Goal: Find specific page/section: Find specific page/section

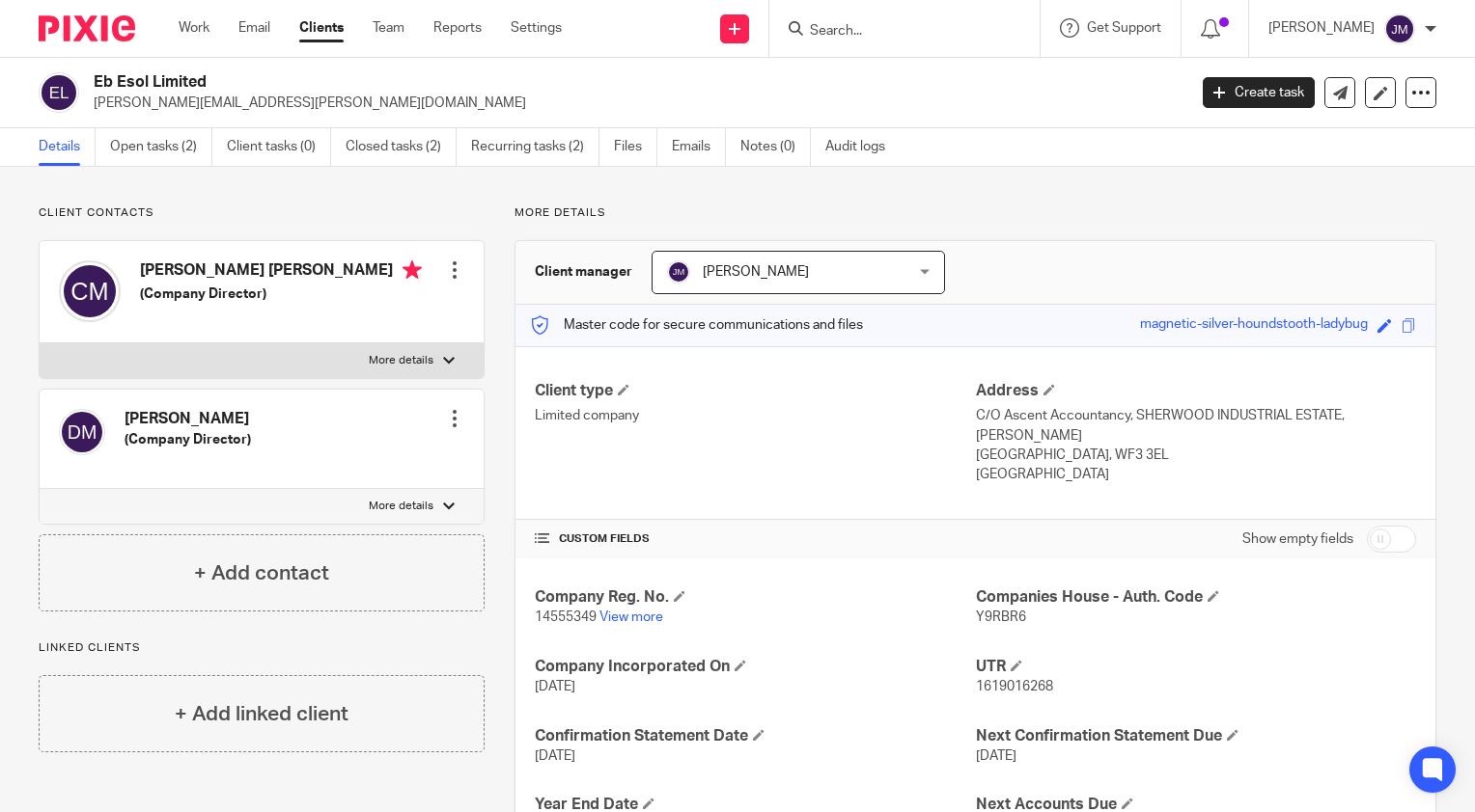
scroll to position [178, 0]
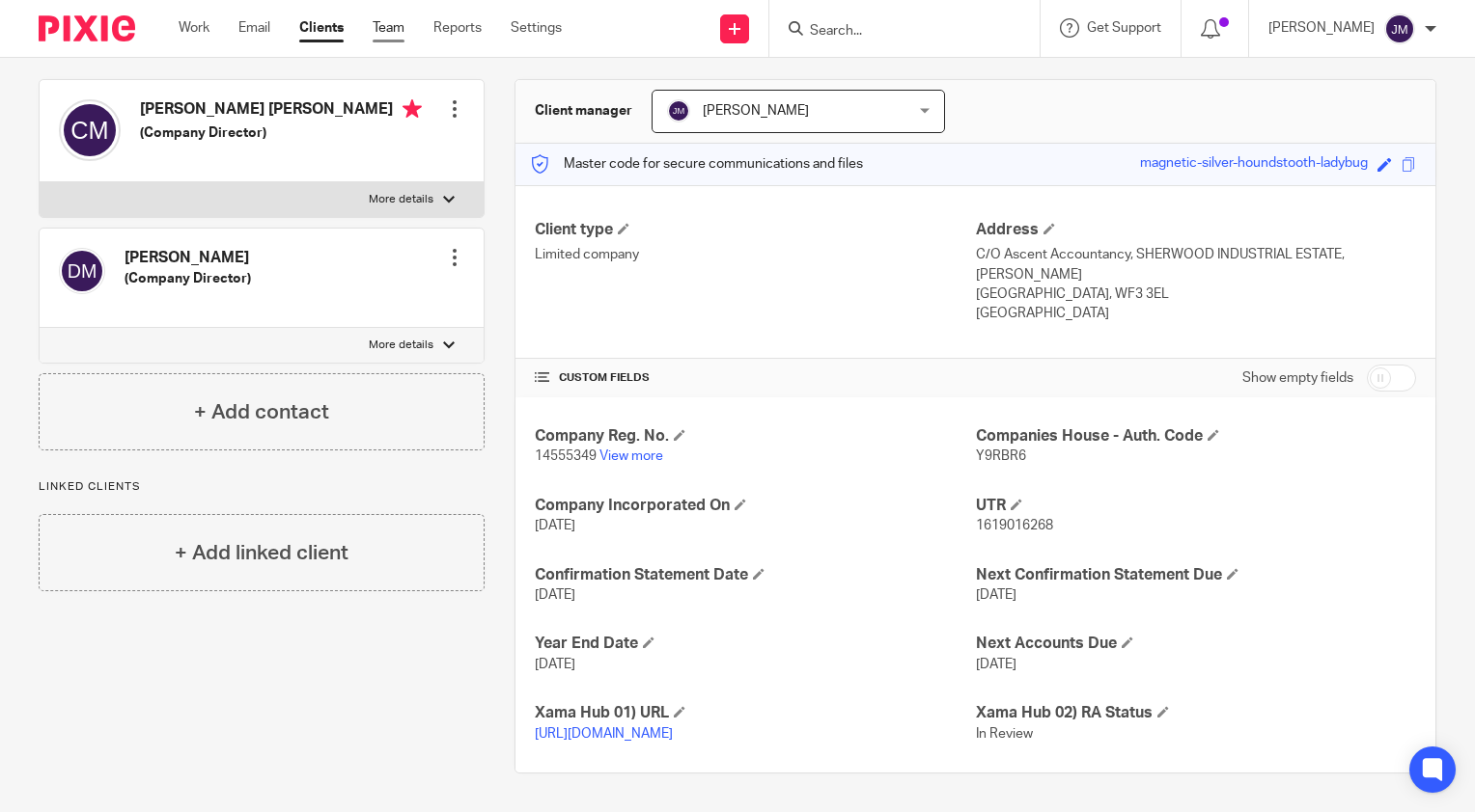
click at [390, 25] on link "Team" at bounding box center [388, 29] width 32 height 20
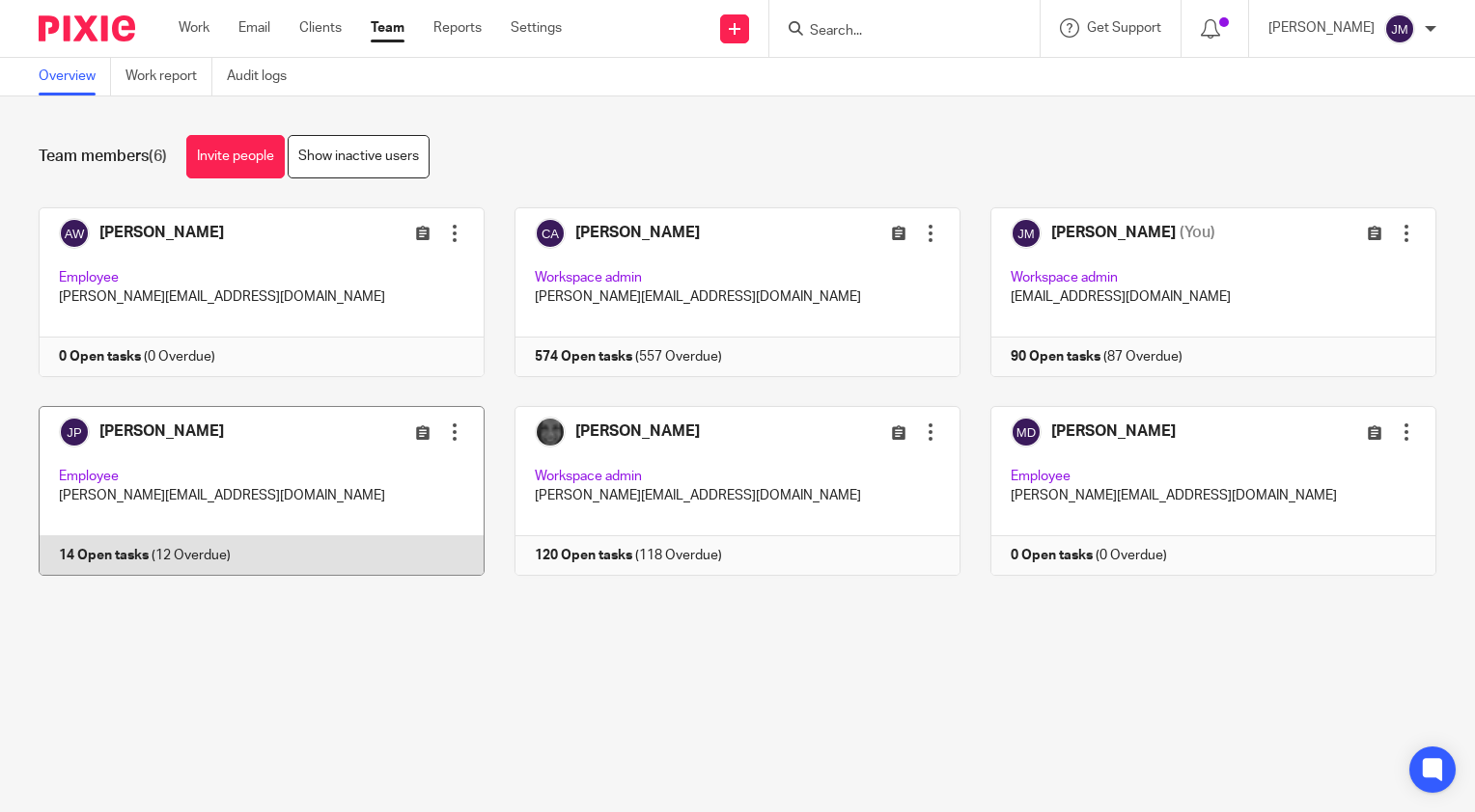
click at [108, 550] on link at bounding box center [246, 491] width 476 height 170
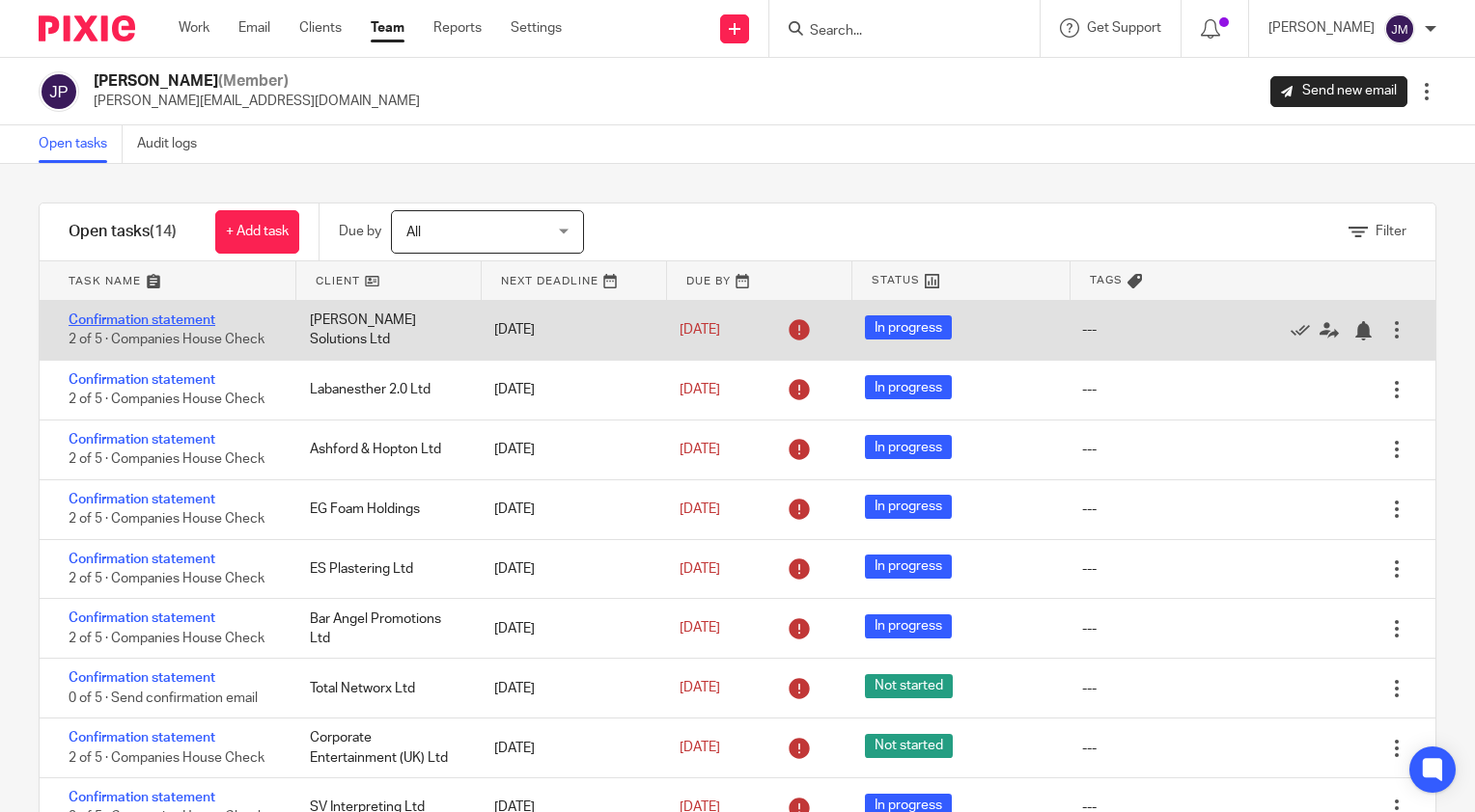
click at [128, 318] on link "Confirmation statement" at bounding box center [142, 321] width 147 height 14
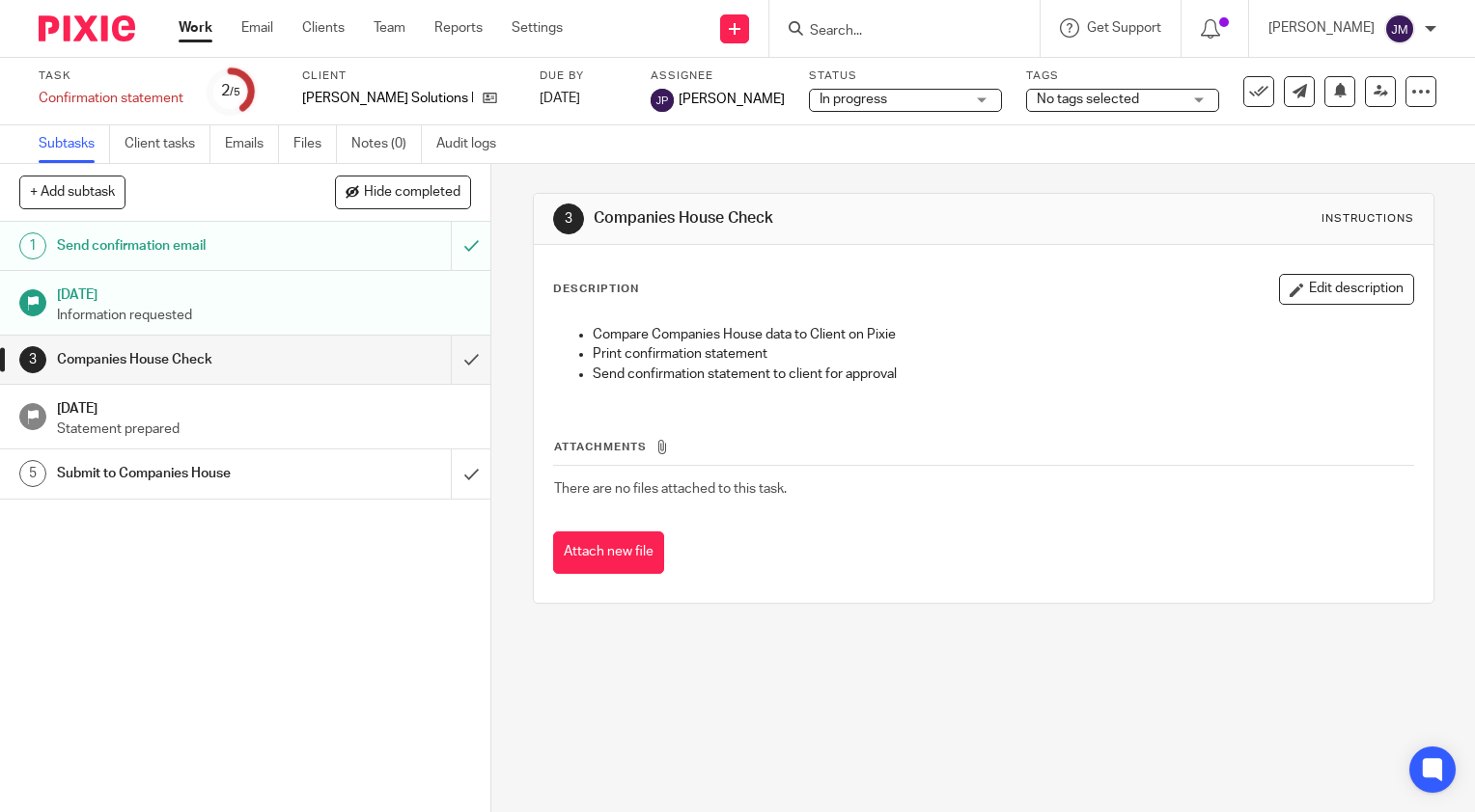
click at [137, 315] on p "Information requested" at bounding box center [264, 316] width 415 height 20
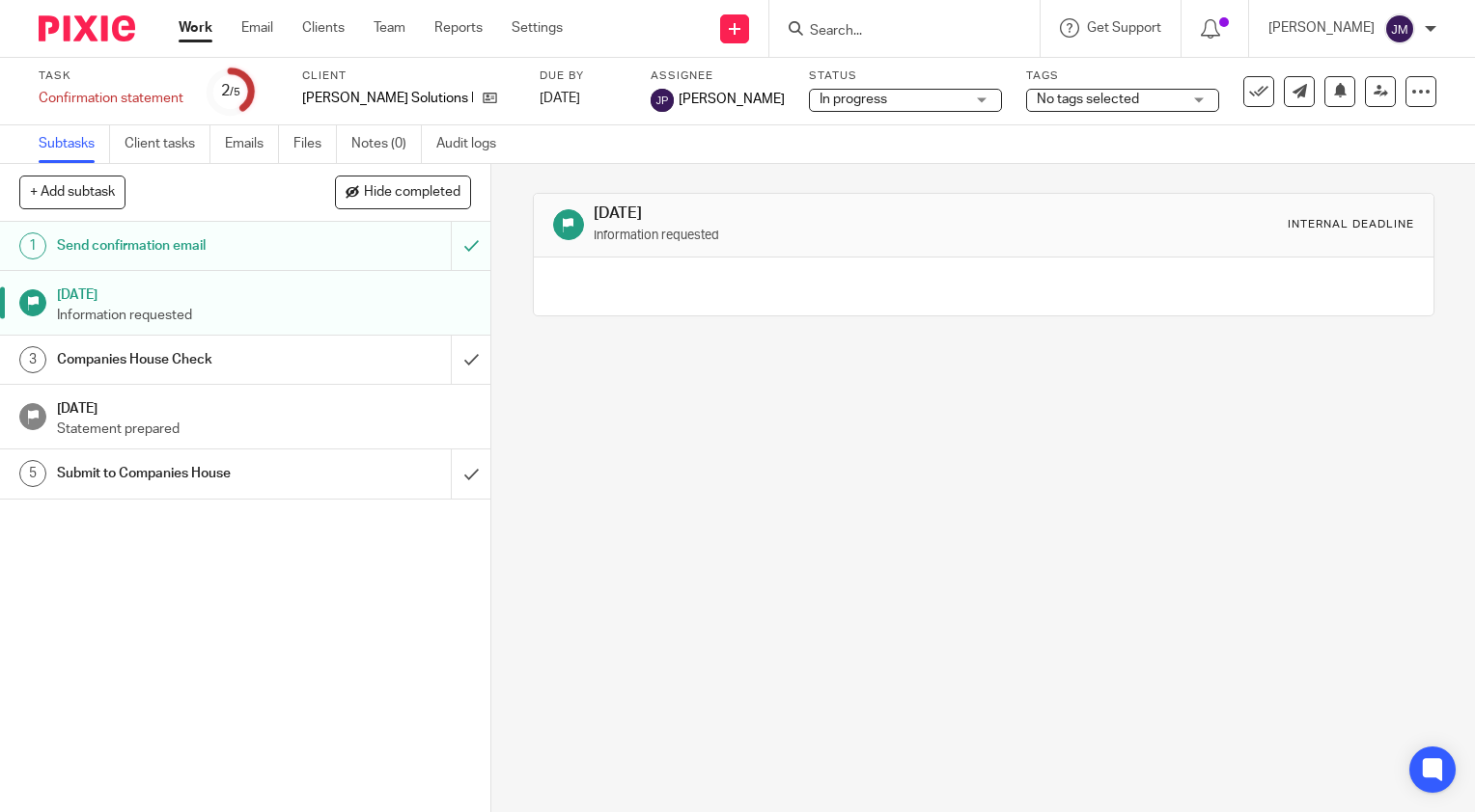
click at [139, 249] on h1 "Send confirmation email" at bounding box center [182, 245] width 250 height 29
click at [370, 32] on ul "Work Email Clients Team Reports Settings" at bounding box center [385, 29] width 414 height 20
click at [385, 32] on link "Team" at bounding box center [389, 29] width 32 height 20
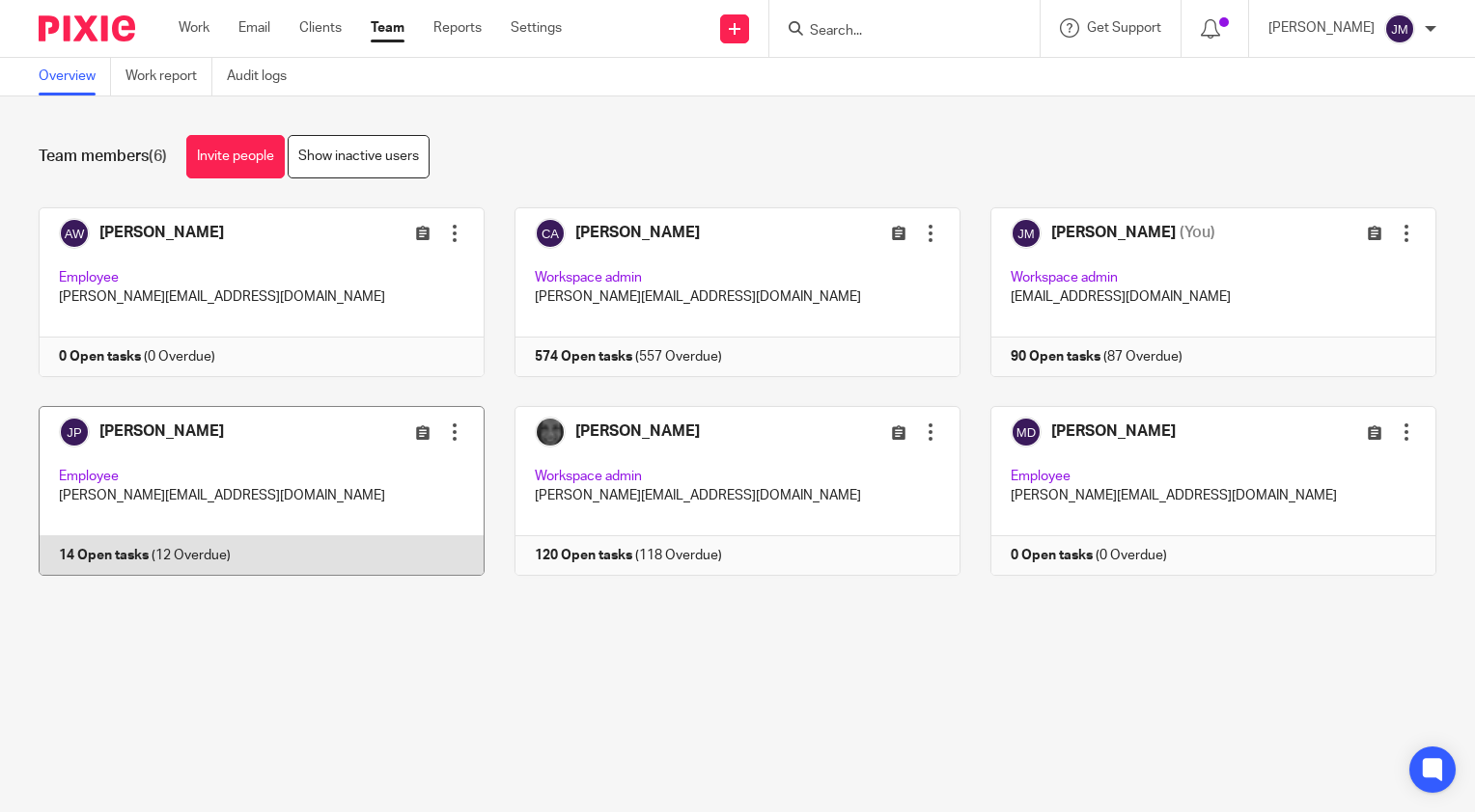
click at [123, 555] on link at bounding box center [246, 491] width 476 height 170
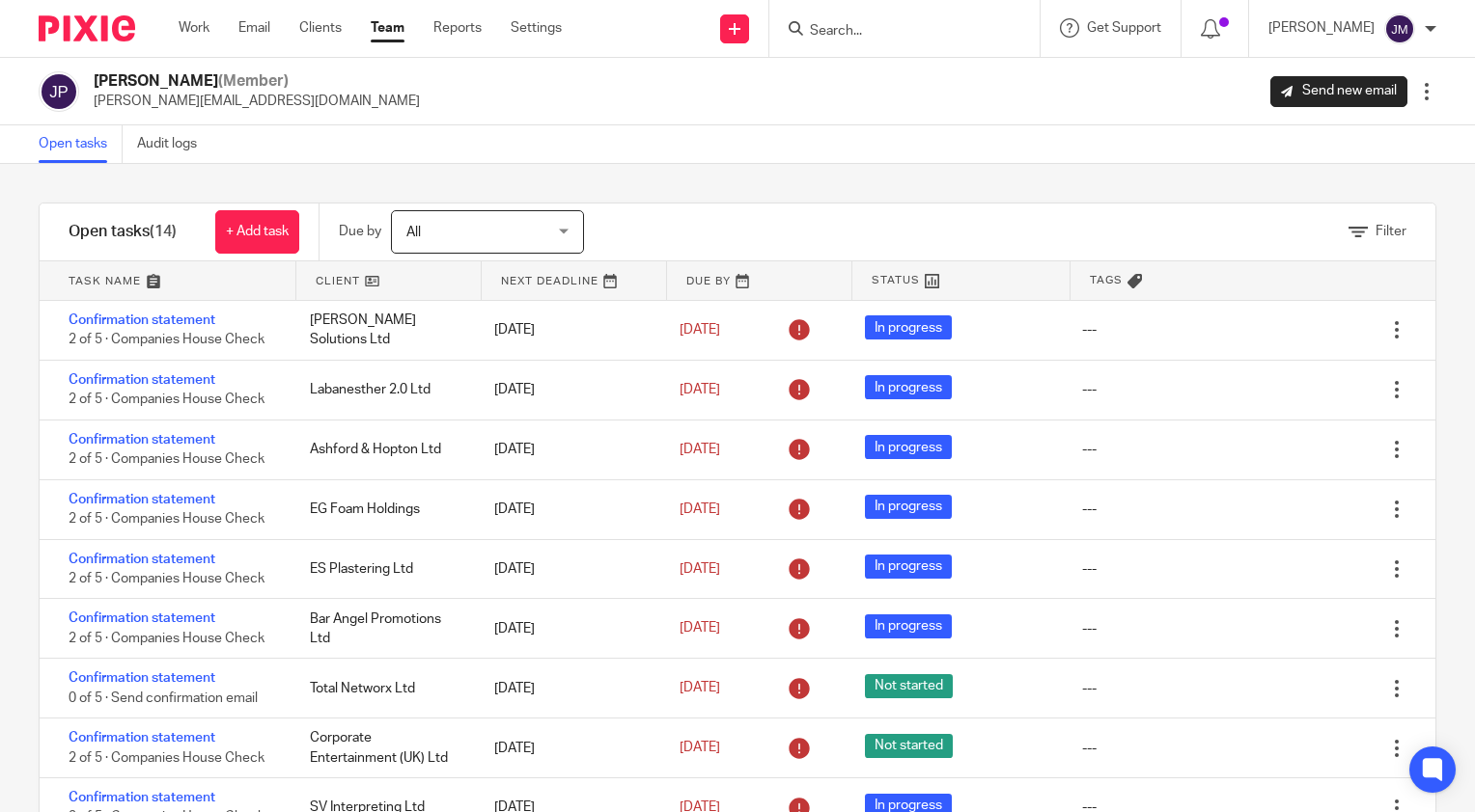
click at [979, 25] on input "Search" at bounding box center [894, 32] width 173 height 18
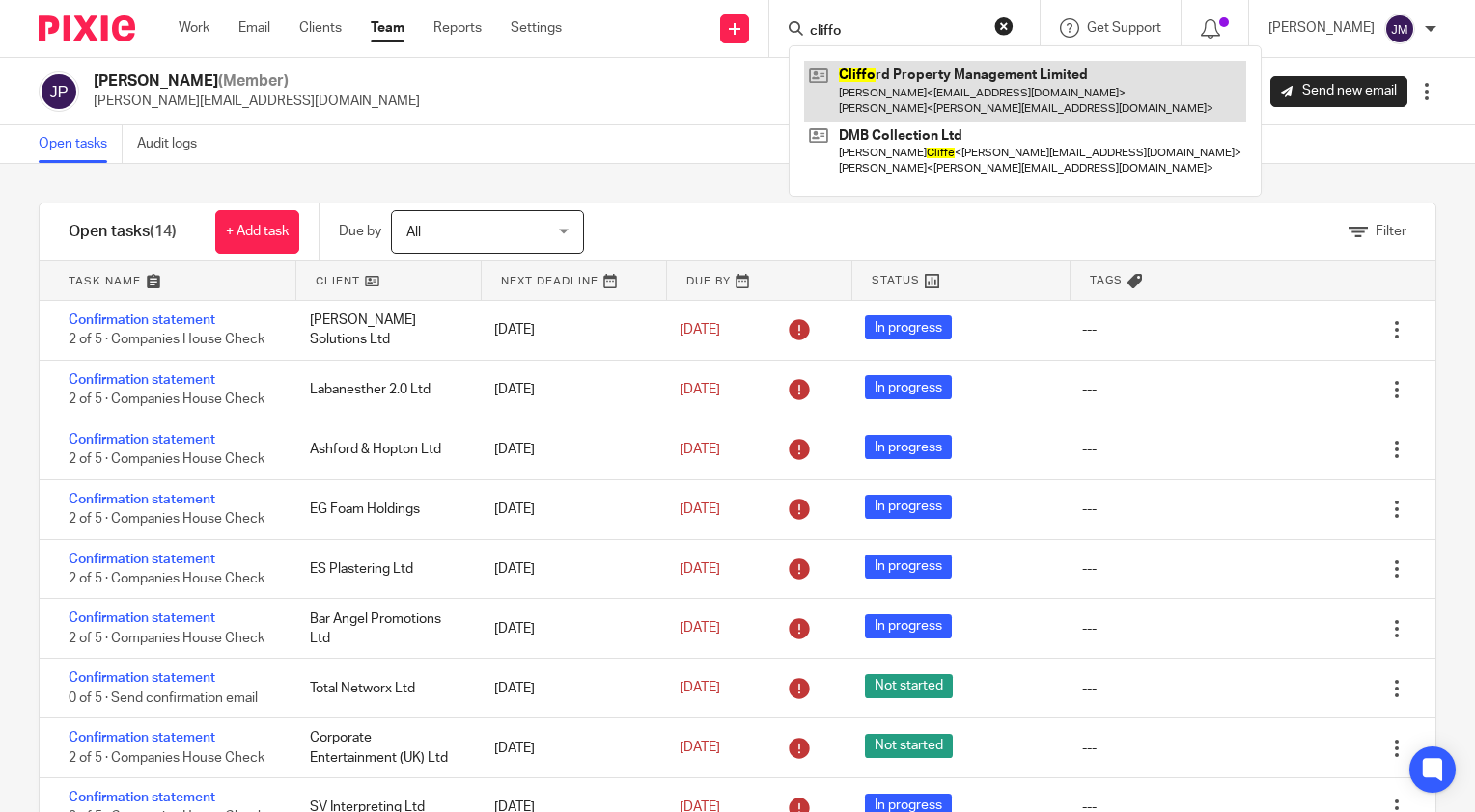
type input "cliffo"
click at [973, 89] on link at bounding box center [1024, 91] width 442 height 60
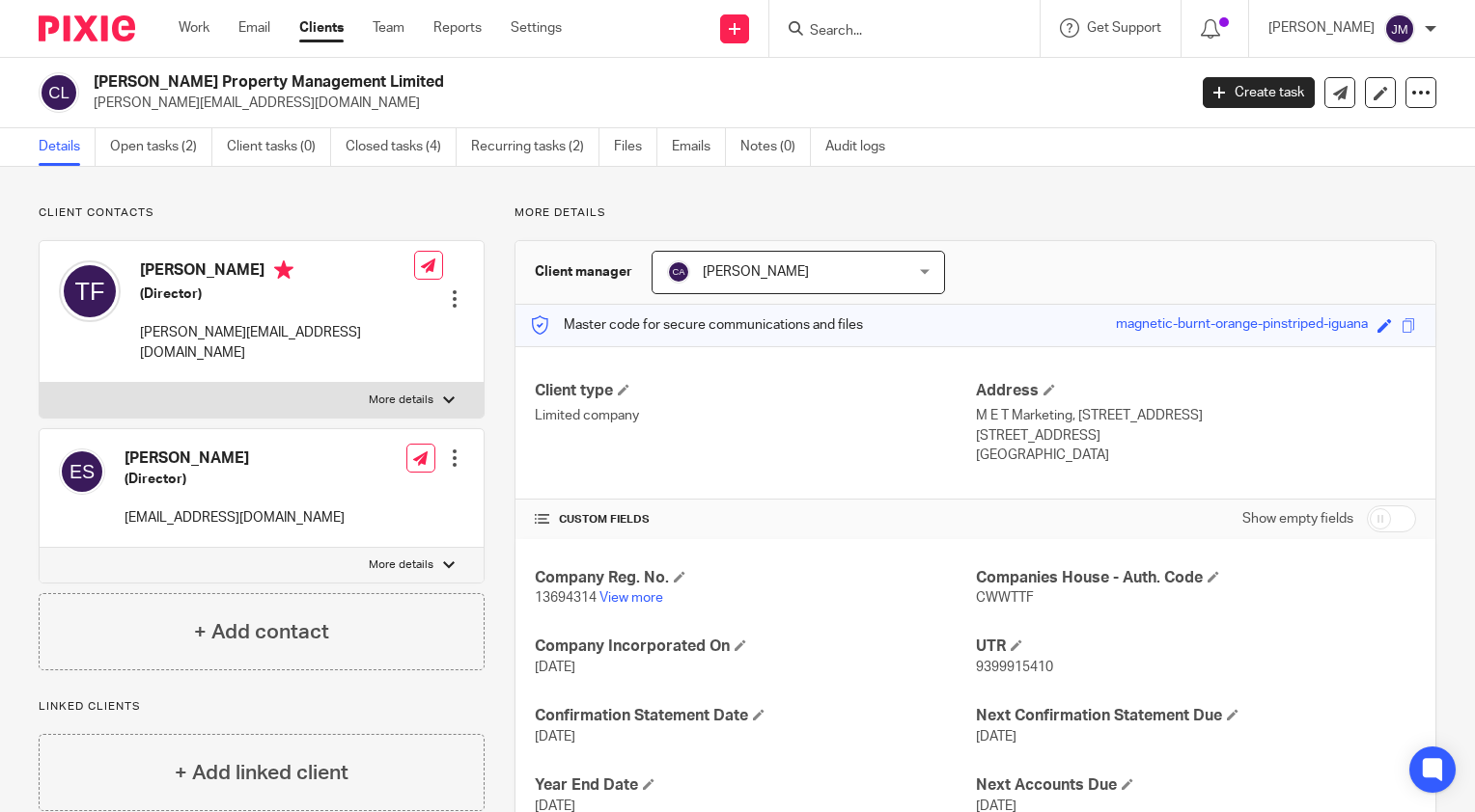
click at [956, 29] on input "Search" at bounding box center [894, 32] width 173 height 18
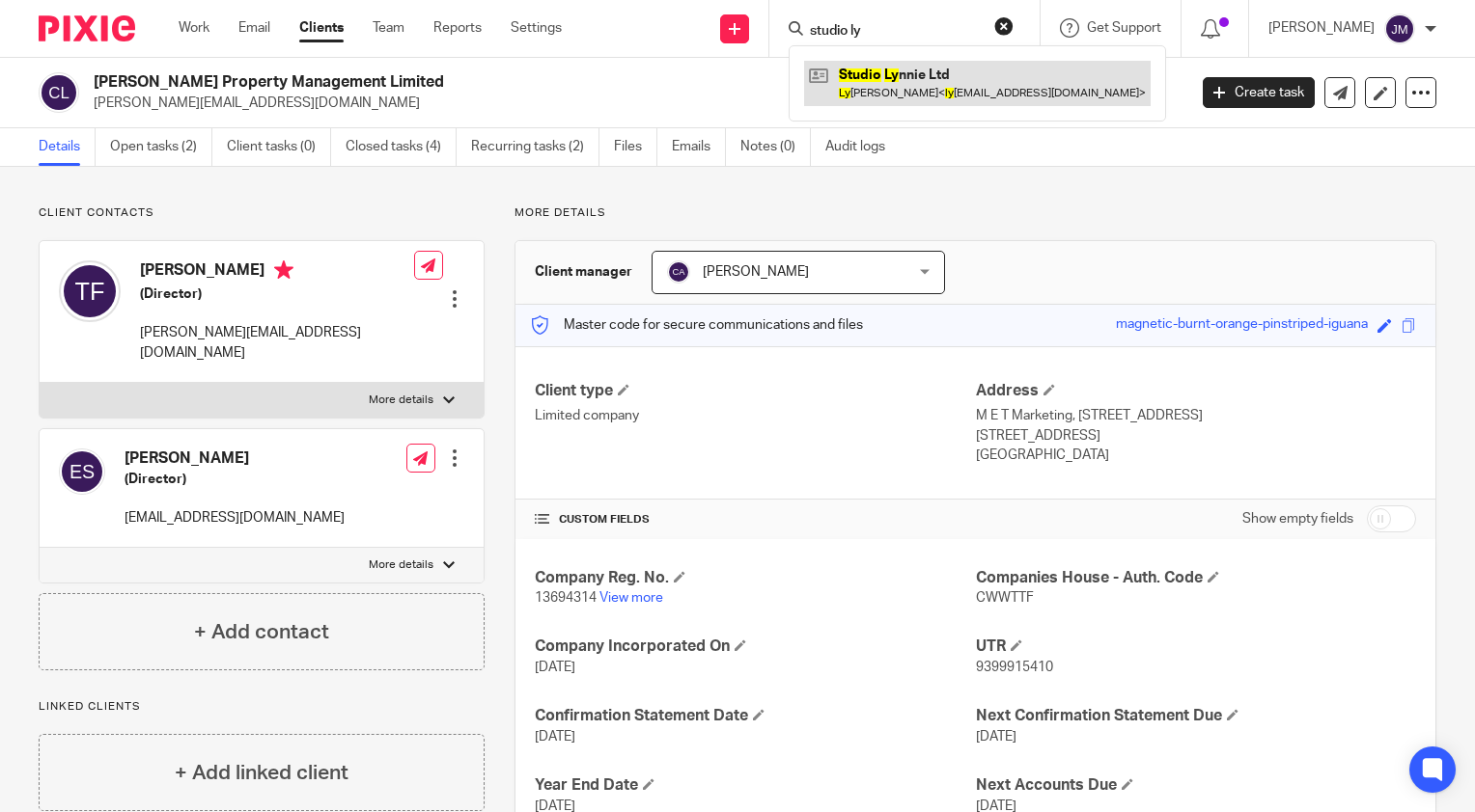
type input "studio ly"
click at [944, 82] on link at bounding box center [977, 83] width 347 height 44
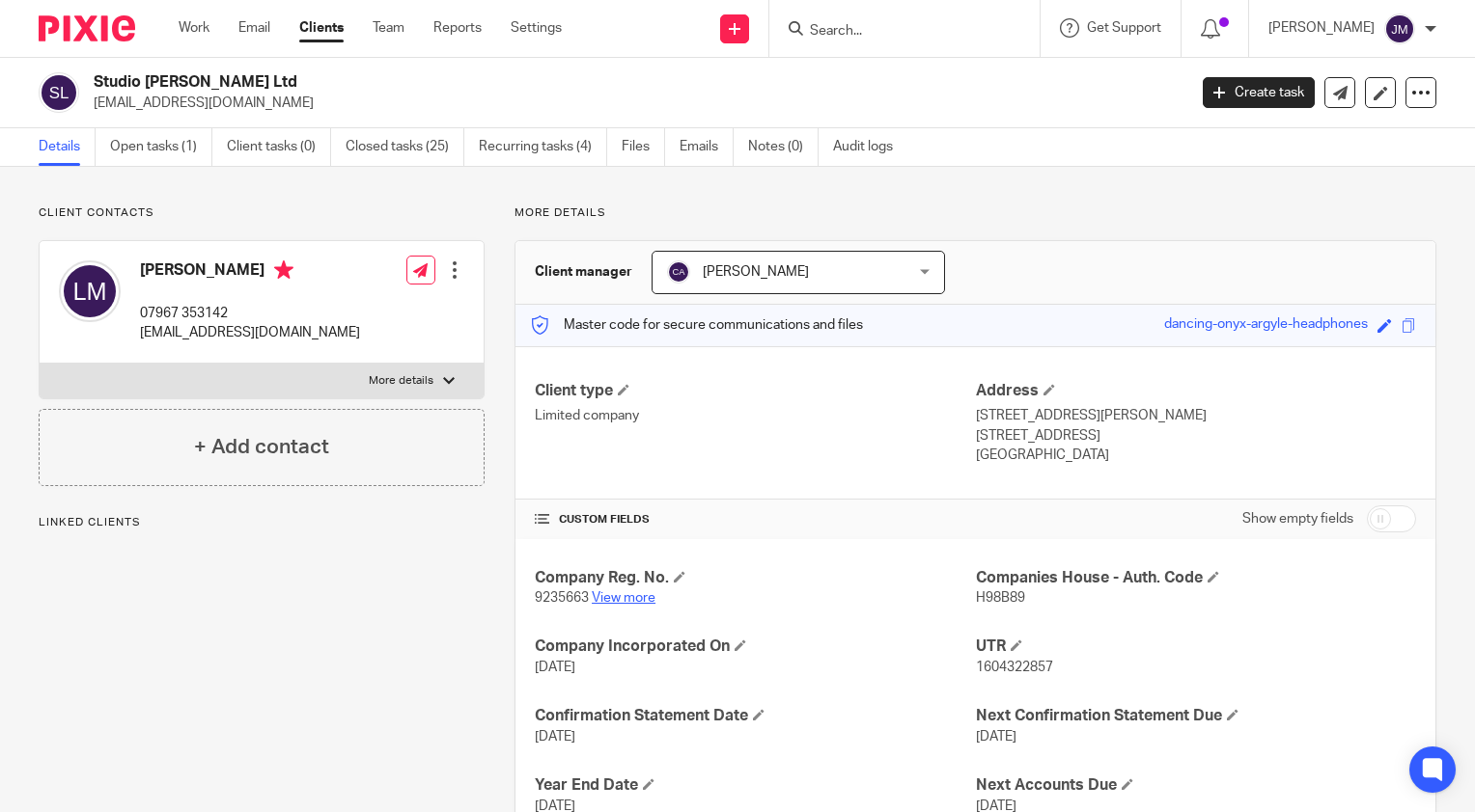
click at [626, 596] on link "View more" at bounding box center [623, 598] width 64 height 14
click at [883, 32] on input "Search" at bounding box center [894, 32] width 173 height 18
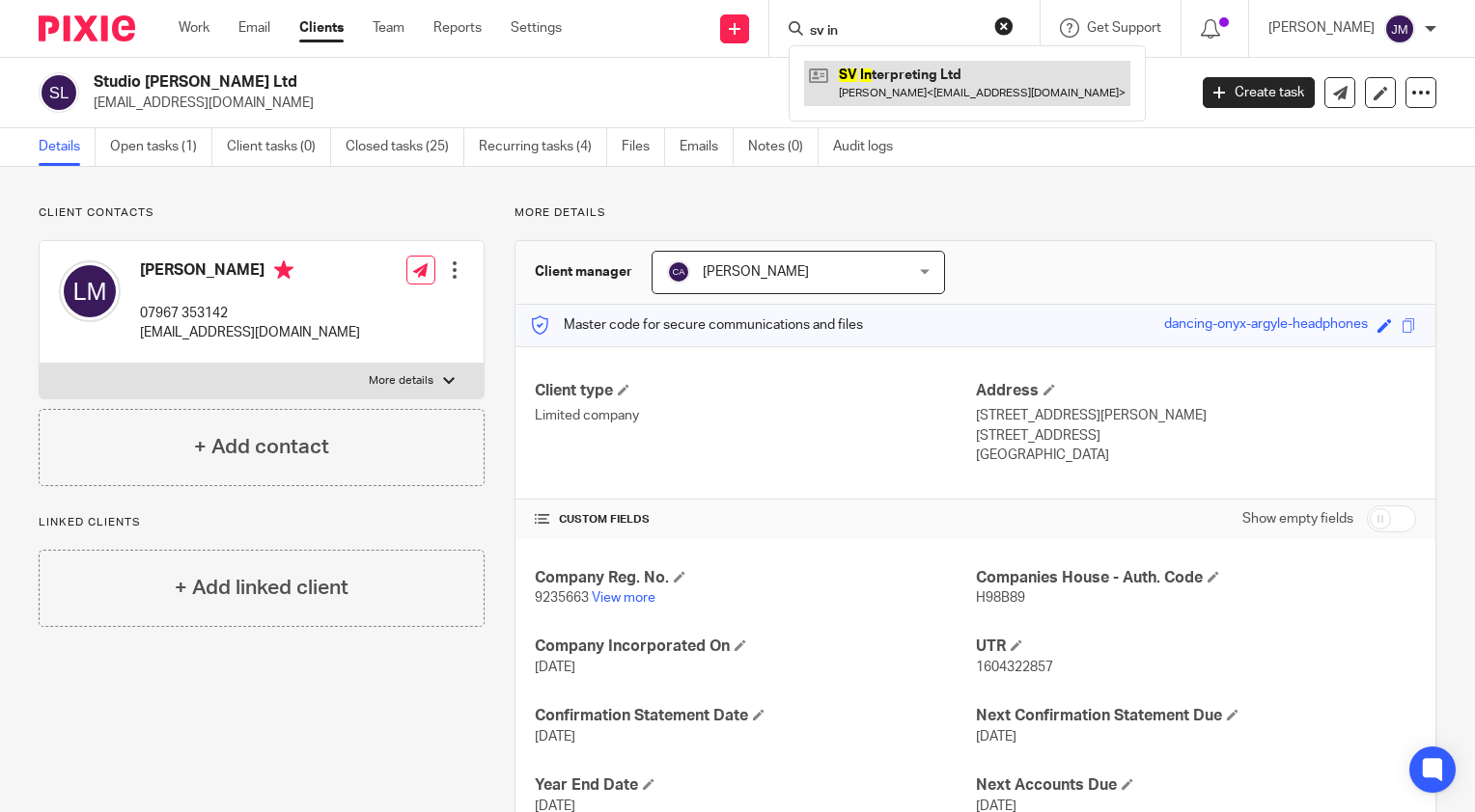
type input "sv in"
click at [912, 81] on link at bounding box center [966, 83] width 326 height 44
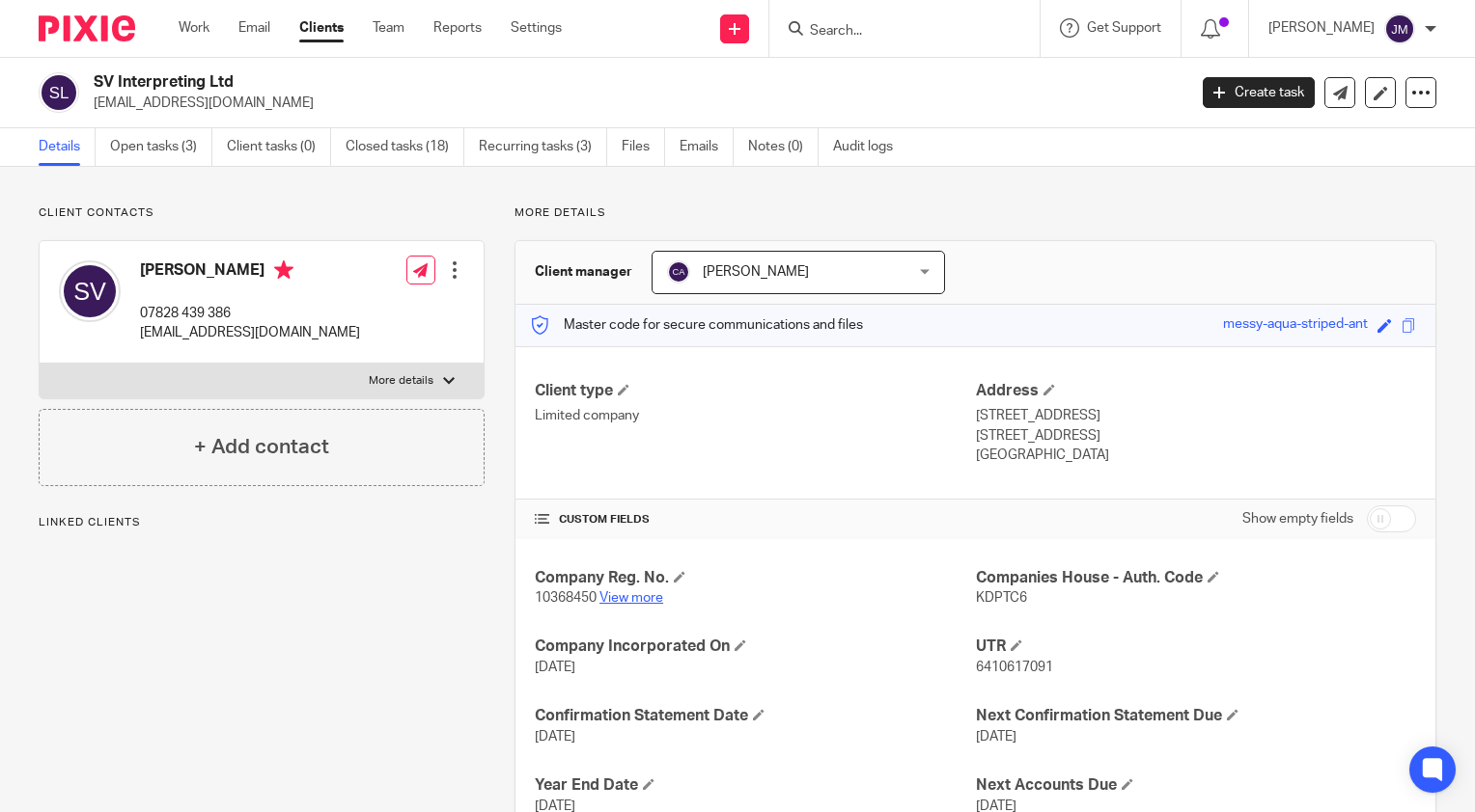
click at [629, 604] on link "View more" at bounding box center [631, 598] width 64 height 14
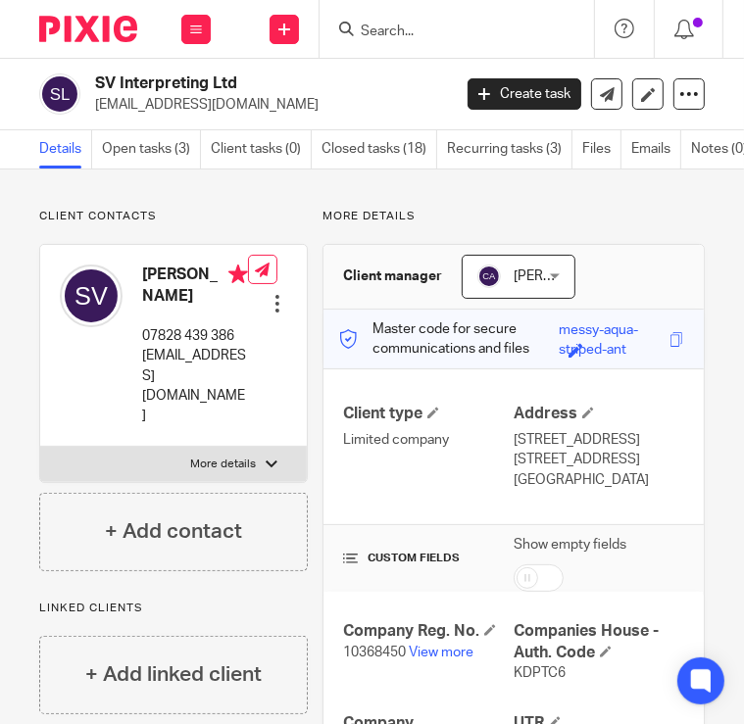
click at [385, 47] on div at bounding box center [457, 29] width 274 height 58
click at [396, 38] on input "Search" at bounding box center [447, 33] width 176 height 18
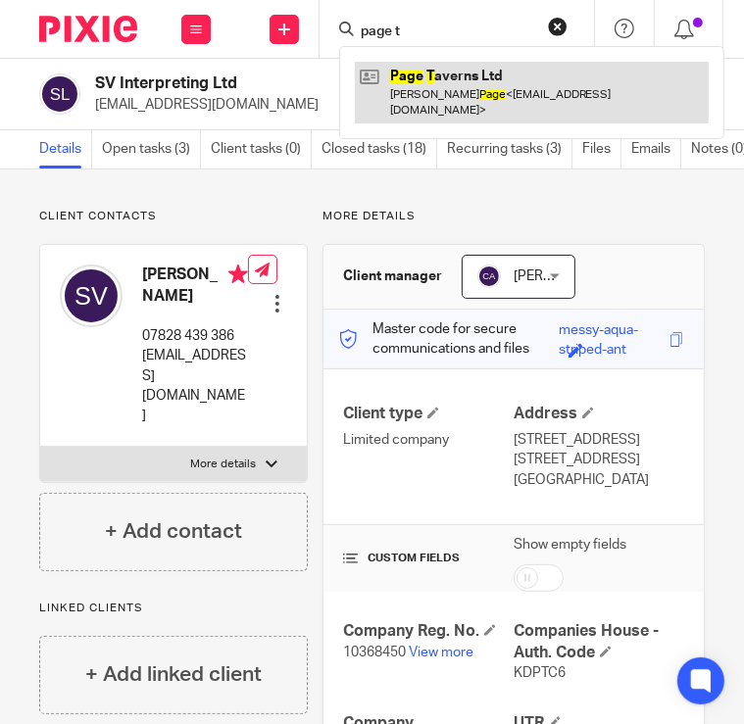
type input "page t"
click at [417, 74] on link at bounding box center [532, 92] width 354 height 61
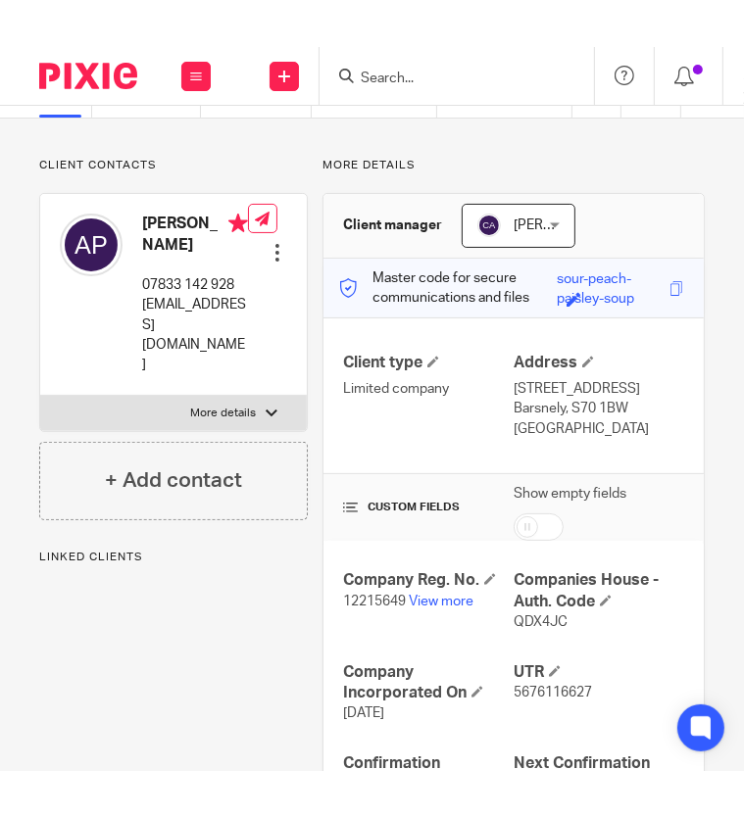
scroll to position [196, 0]
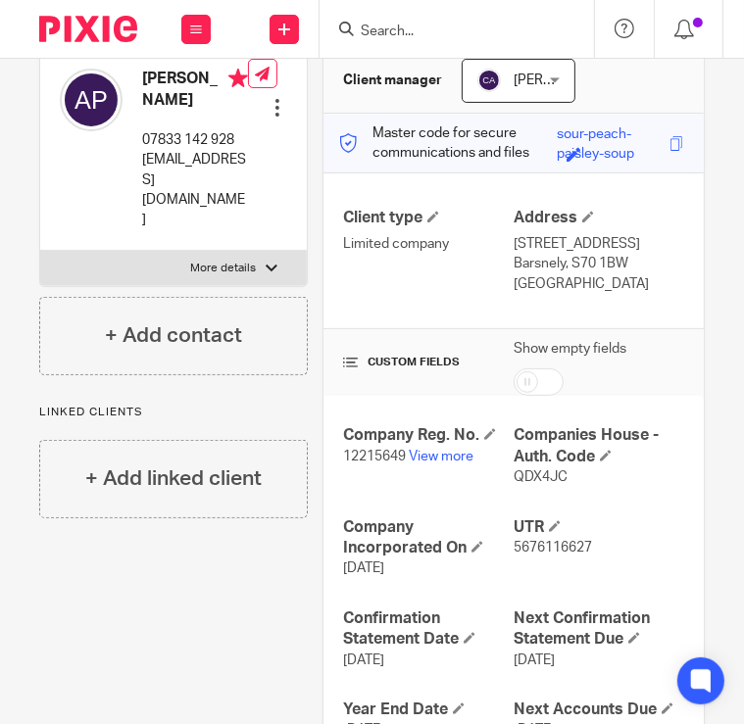
click at [365, 454] on span "12215649" at bounding box center [374, 457] width 63 height 14
copy p "12215649"
click at [525, 474] on span "QDX4JC" at bounding box center [541, 477] width 54 height 14
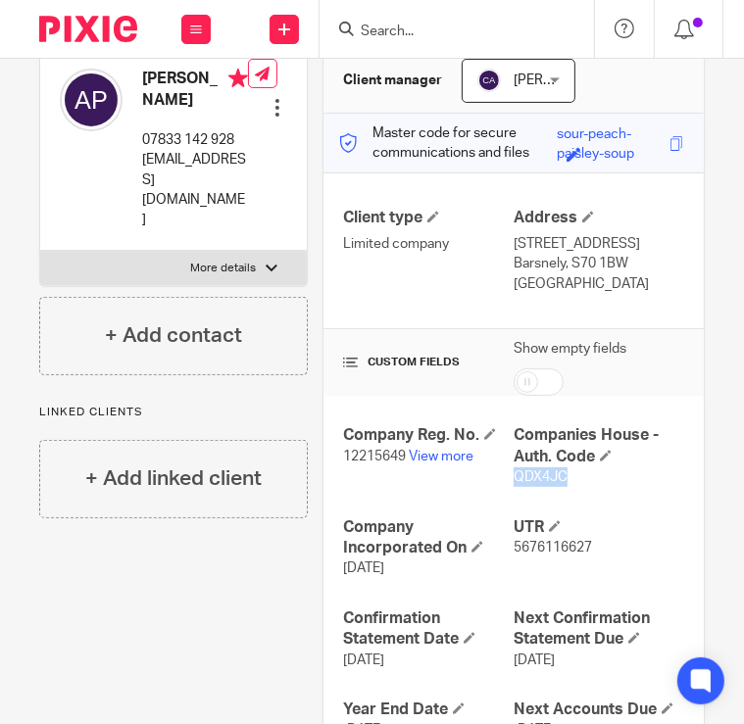
copy span "QDX4JC"
